Goal: Task Accomplishment & Management: Use online tool/utility

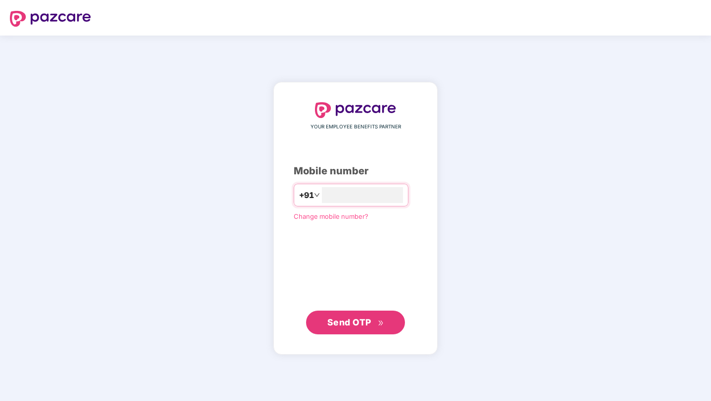
type input "**********"
click at [365, 333] on button "Send OTP" at bounding box center [355, 322] width 99 height 24
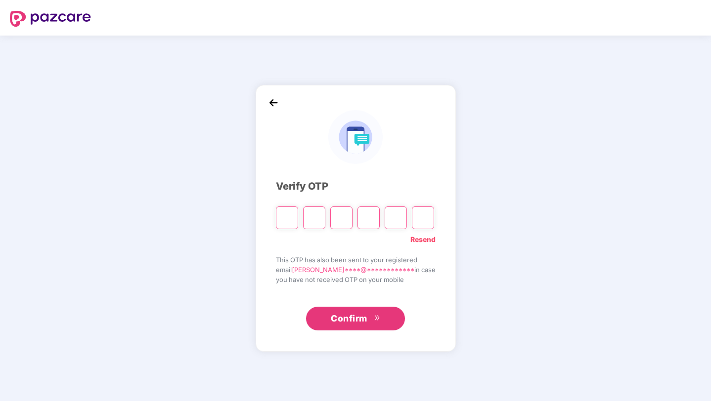
type input "*"
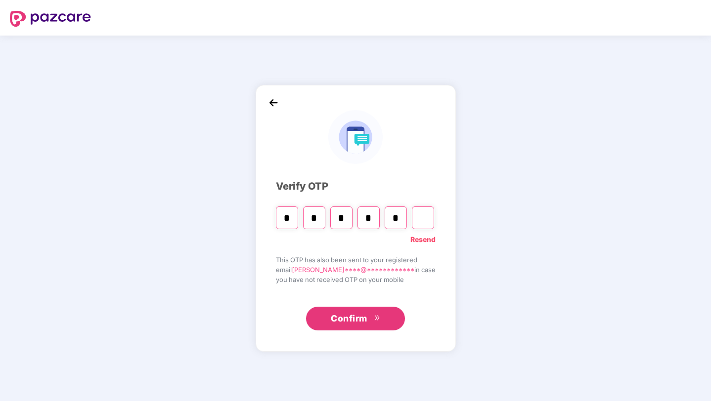
type input "*"
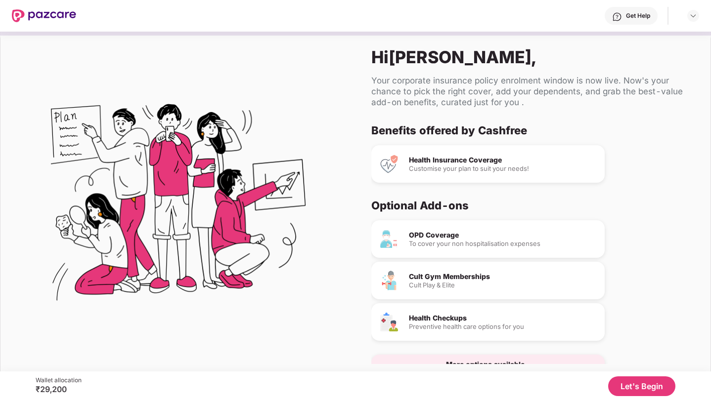
scroll to position [26, 0]
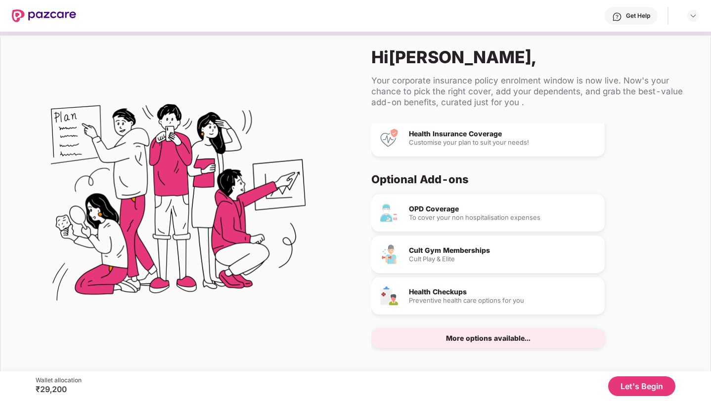
click at [507, 327] on div "OPD Coverage To cover your non hospitalisation expenses Cult Gym Memberships Cu…" at bounding box center [528, 271] width 315 height 154
click at [507, 336] on div "More options available..." at bounding box center [488, 338] width 85 height 7
click at [652, 391] on button "Let's Begin" at bounding box center [641, 387] width 67 height 20
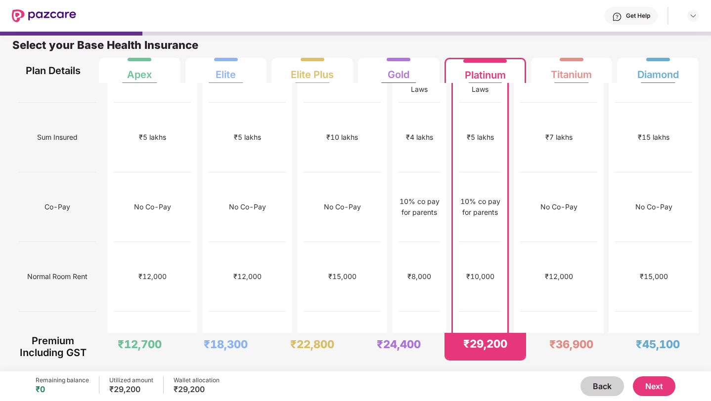
scroll to position [0, 0]
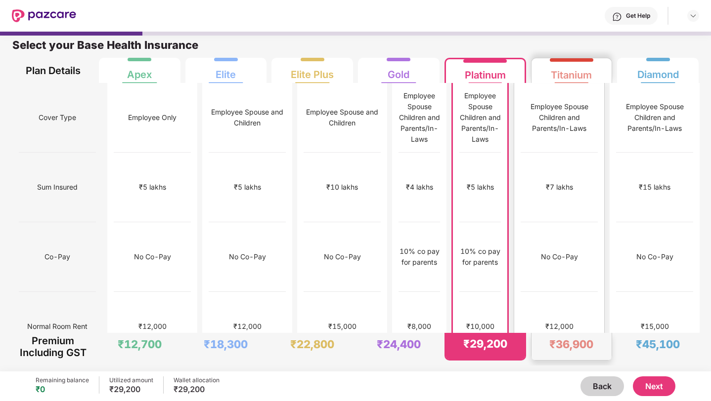
click at [546, 224] on div "No Co-Pay" at bounding box center [558, 257] width 77 height 70
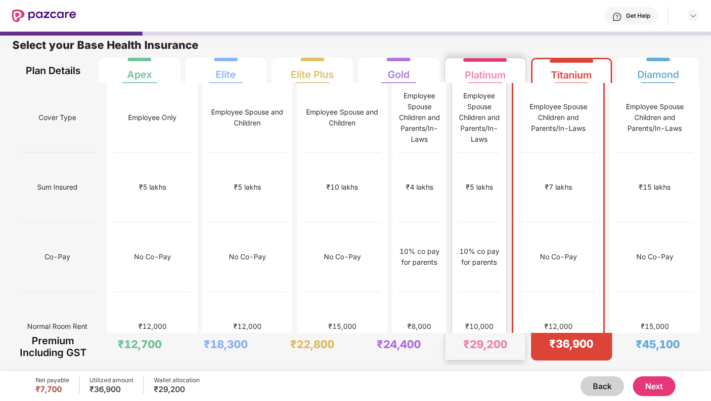
click at [492, 246] on div "10% co pay for parents" at bounding box center [479, 257] width 42 height 22
